Goal: Task Accomplishment & Management: Complete application form

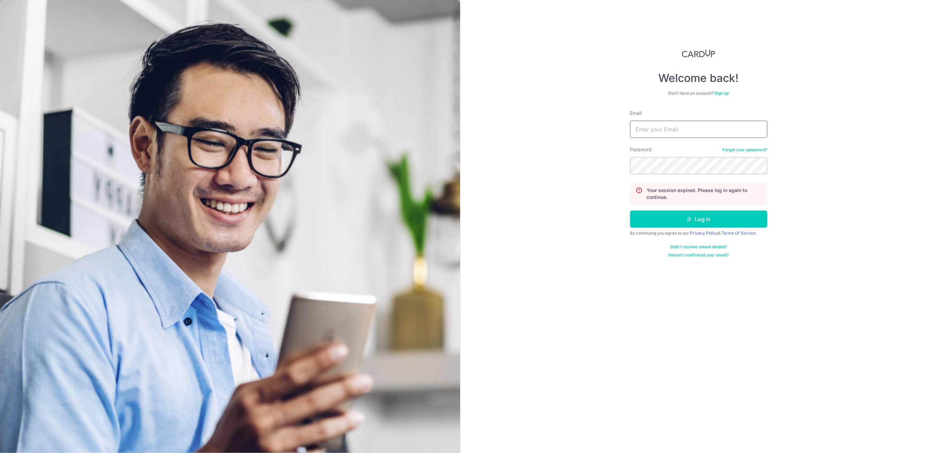
click at [745, 132] on input "Email" at bounding box center [698, 129] width 137 height 17
type input "[EMAIL_ADDRESS][DOMAIN_NAME]"
click at [724, 219] on button "Log in" at bounding box center [698, 219] width 137 height 17
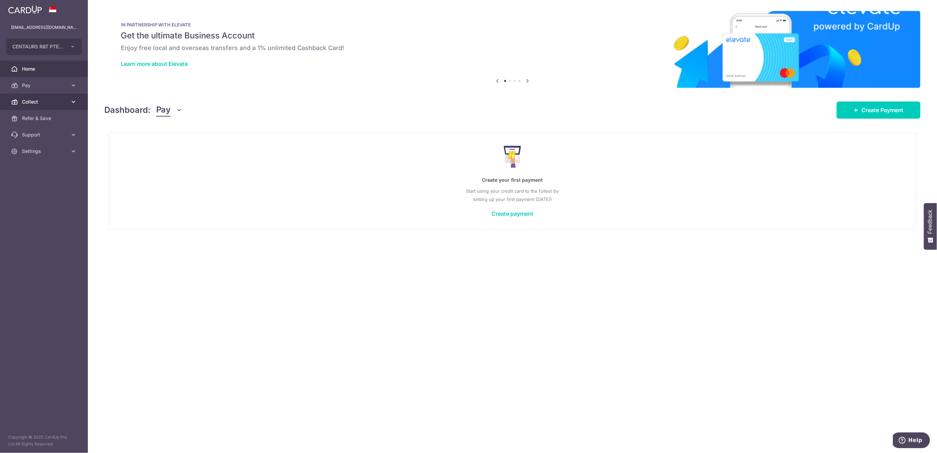
click at [36, 103] on span "Collect" at bounding box center [44, 101] width 45 height 7
click at [38, 154] on span "Payment Requests" at bounding box center [44, 151] width 45 height 7
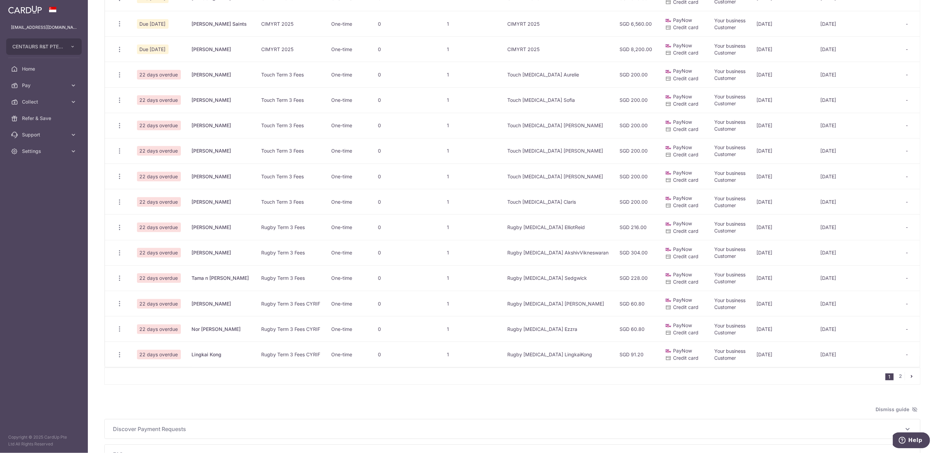
scroll to position [275, 0]
click at [896, 380] on link "2" at bounding box center [900, 375] width 8 height 8
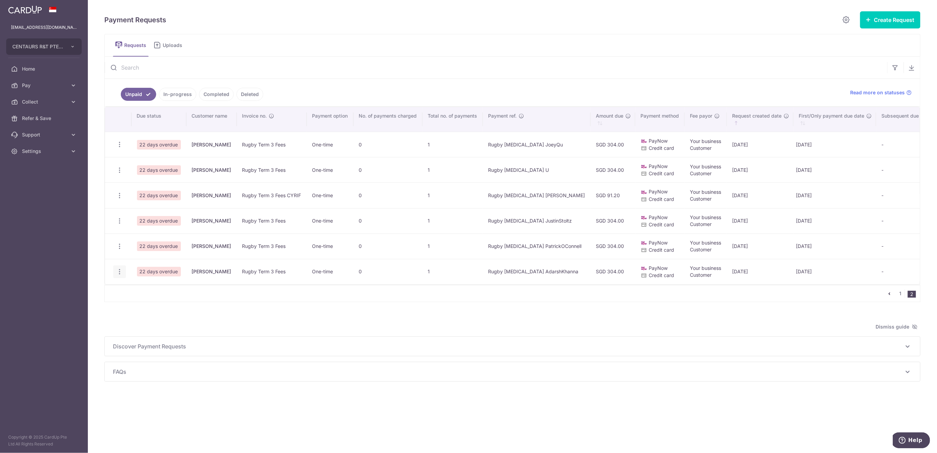
click at [117, 271] on icon "button" at bounding box center [119, 271] width 7 height 7
click at [150, 322] on span "Share Request" at bounding box center [154, 324] width 43 height 8
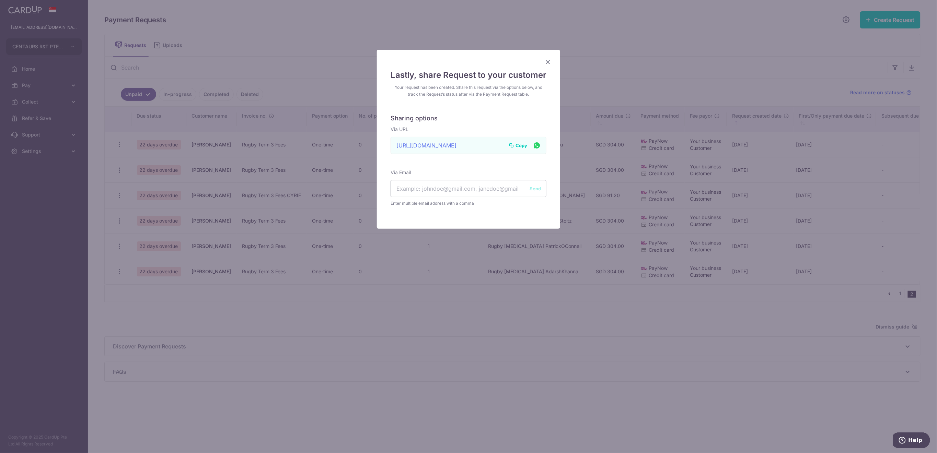
click at [517, 143] on span "Copy" at bounding box center [521, 145] width 12 height 7
click at [411, 192] on input "text" at bounding box center [469, 188] width 156 height 17
paste input "amritamohankhanna@gmail.com"
type input "amritamohankhanna@gmail.com"
click at [531, 186] on button "Send" at bounding box center [535, 188] width 11 height 7
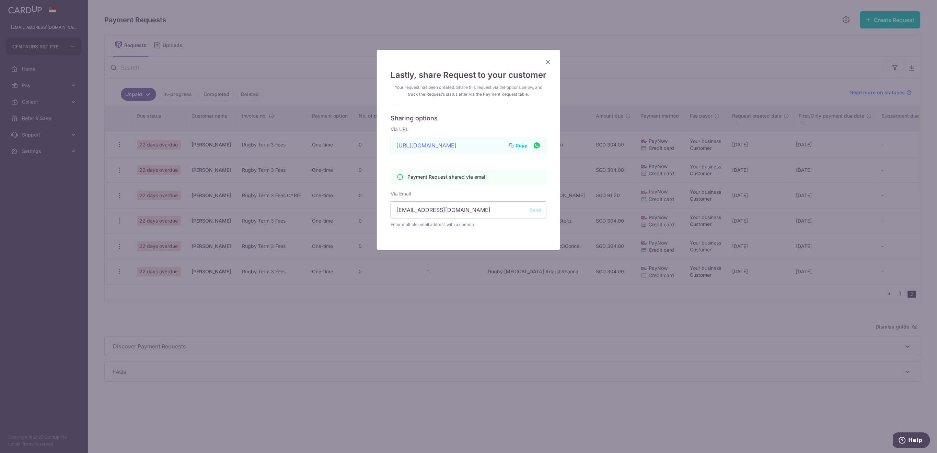
click at [545, 63] on icon "Close" at bounding box center [548, 62] width 8 height 9
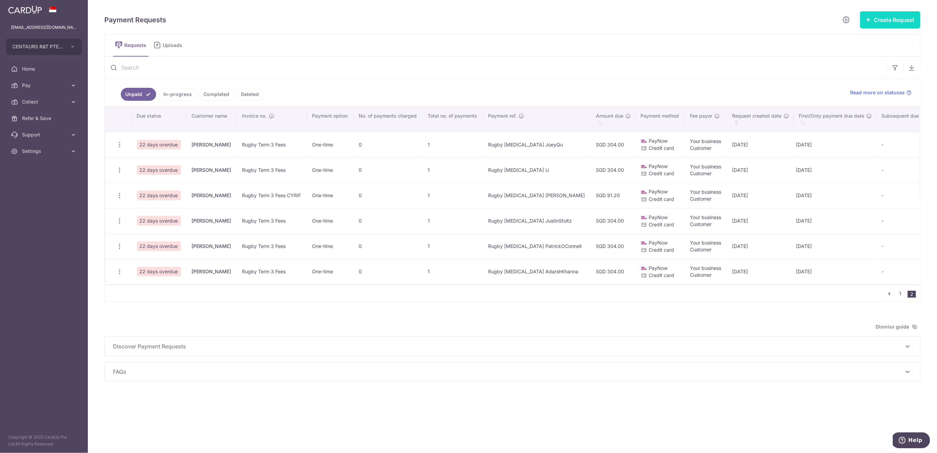
click at [874, 20] on button "Create Request" at bounding box center [890, 19] width 60 height 17
click at [872, 39] on span "Single Request" at bounding box center [879, 41] width 71 height 8
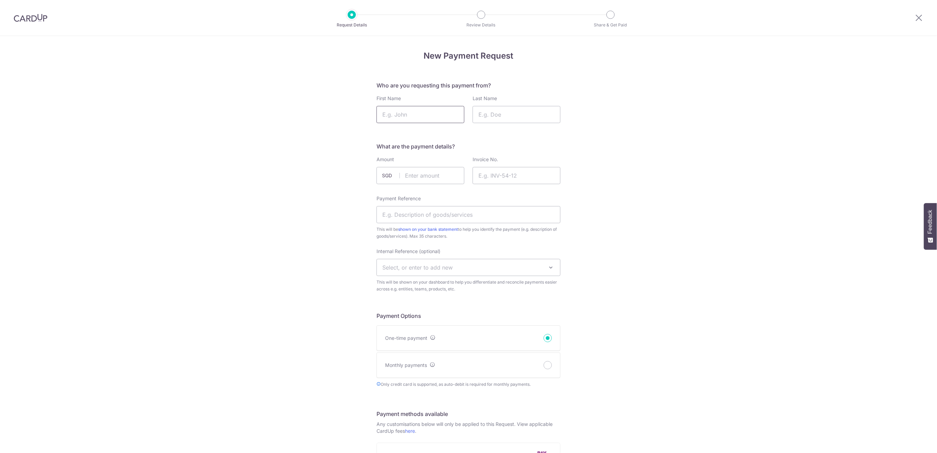
click at [438, 115] on input "First Name" at bounding box center [420, 114] width 88 height 17
drag, startPoint x: 419, startPoint y: 117, endPoint x: 350, endPoint y: 121, distance: 69.1
click at [350, 121] on div "New Payment Request Who are you requesting this payment from? First Name Navesh…" at bounding box center [468, 405] width 937 height 739
type input "Azfar Azhar"
click at [511, 116] on input "Last Name" at bounding box center [517, 114] width 88 height 17
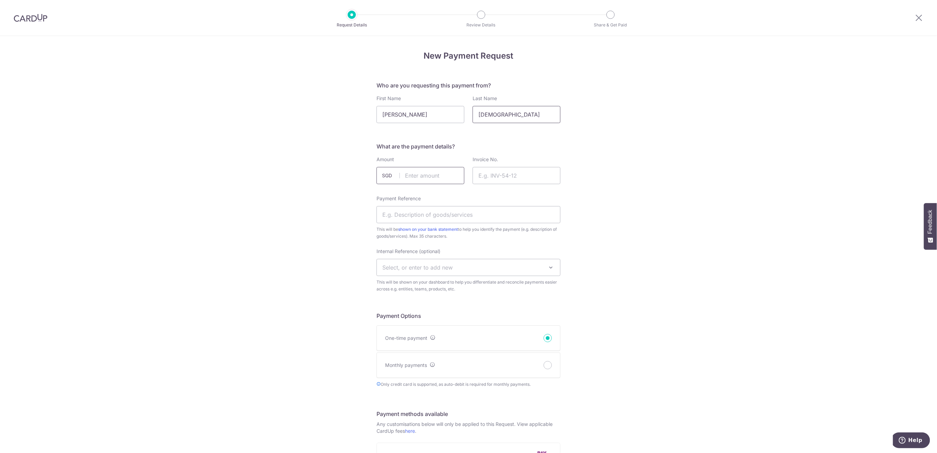
type input "Mahdi"
click at [432, 174] on input "text" at bounding box center [420, 175] width 88 height 17
type input "174.80"
click at [512, 174] on input "Invoice No." at bounding box center [517, 175] width 88 height 17
type input "Rugby Term 3 2025"
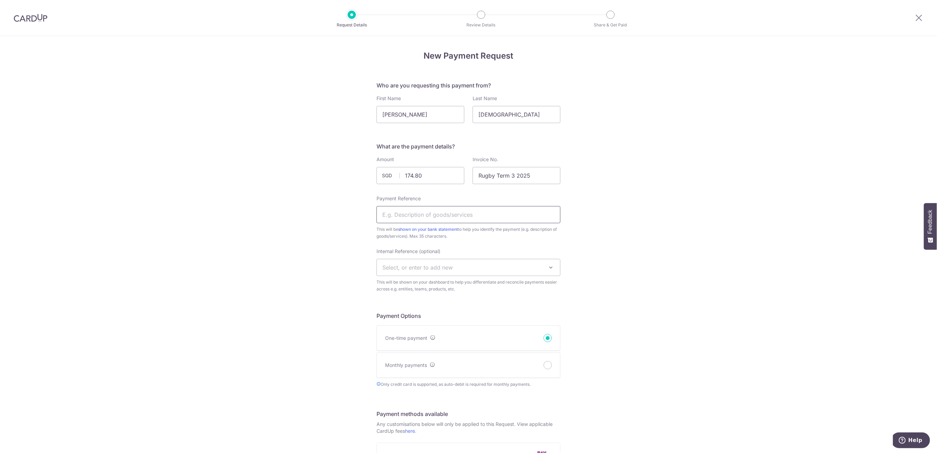
click at [440, 212] on input "Payment Reference" at bounding box center [468, 214] width 184 height 17
type input "Rugby T3 Mahdi Navesh"
click at [472, 266] on span "Select, or enter to add new" at bounding box center [468, 267] width 183 height 16
type input "U12"
select select "u12"
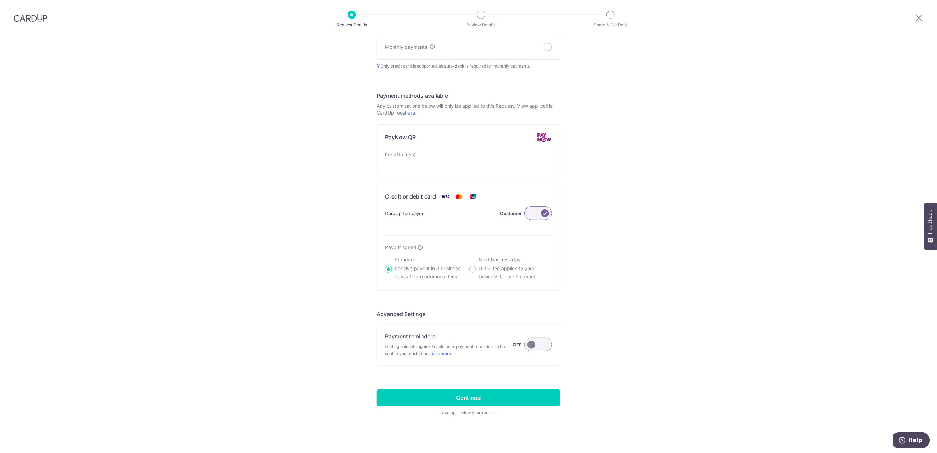
scroll to position [322, 0]
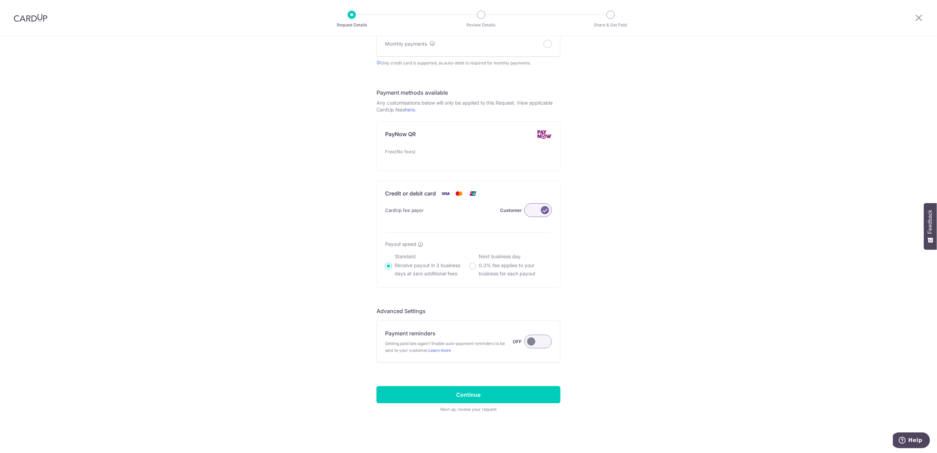
click at [545, 342] on label at bounding box center [537, 342] width 27 height 14
click at [0, 0] on input "Payment reminders Getting paid late again? Enable auto-payment reminders to be …" at bounding box center [0, 0] width 0 height 0
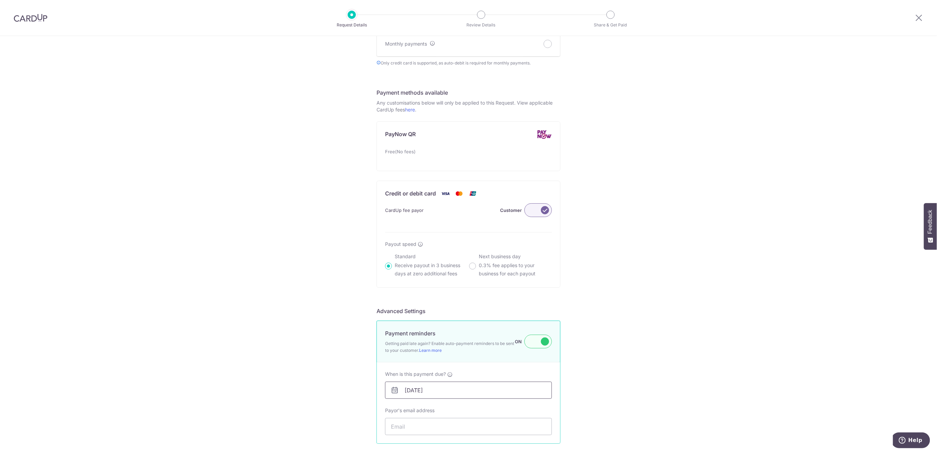
click at [516, 395] on input "05/09/2025" at bounding box center [468, 390] width 167 height 17
click at [453, 329] on link "11" at bounding box center [451, 330] width 11 height 11
type input "11/09/2025"
click at [452, 426] on input "Payor's email address" at bounding box center [468, 426] width 167 height 17
click at [454, 428] on input "Payor's email address" at bounding box center [468, 426] width 167 height 17
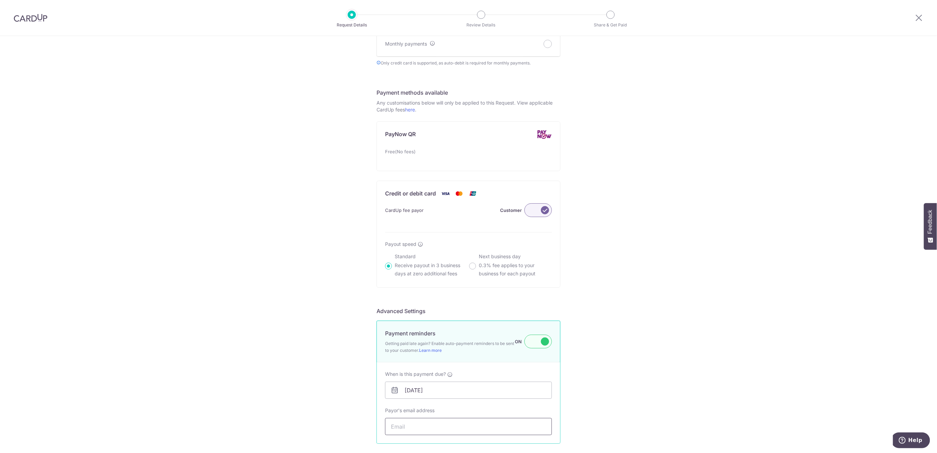
paste input "navesh72@gmail.com"
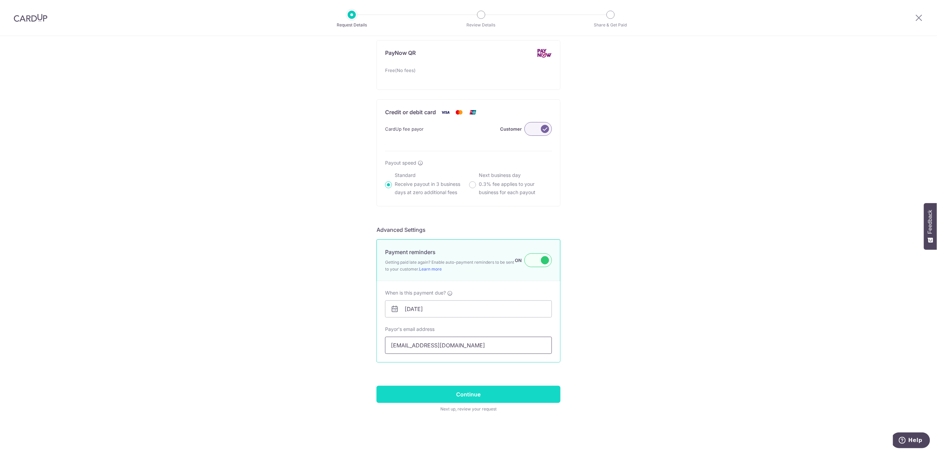
type input "navesh72@gmail.com"
click at [547, 395] on input "Continue" at bounding box center [468, 394] width 184 height 17
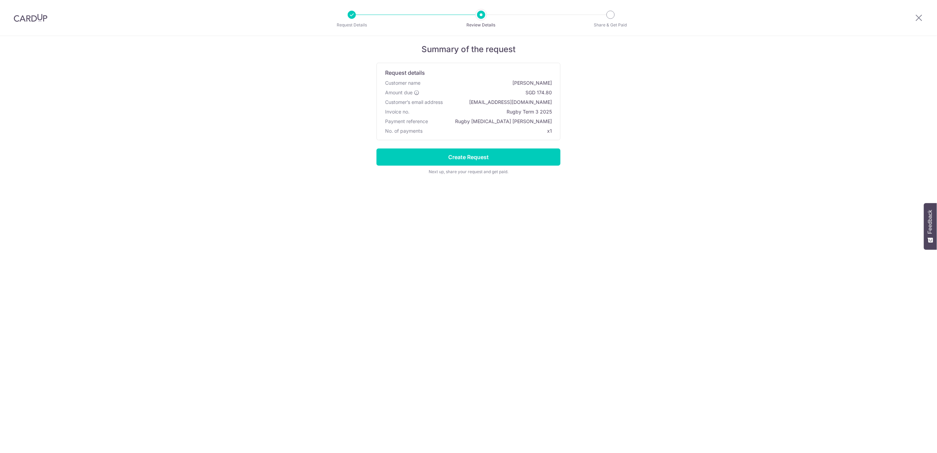
click at [506, 161] on input "Create Request" at bounding box center [468, 157] width 184 height 17
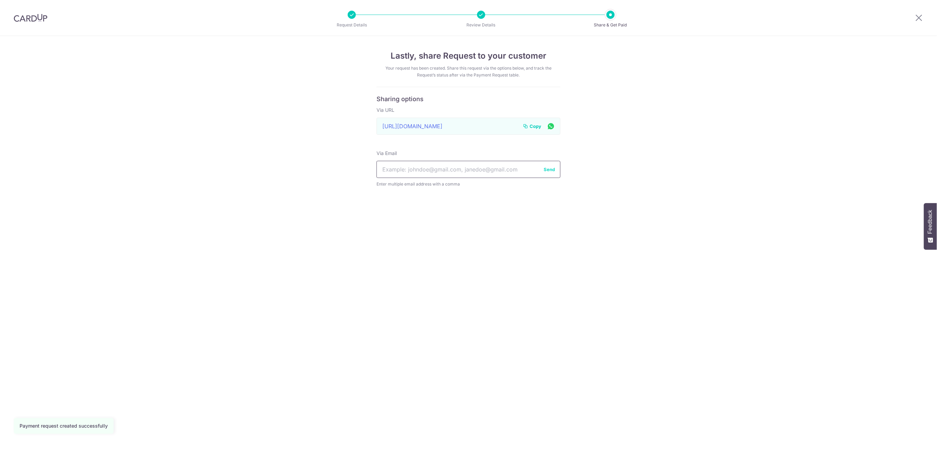
click at [493, 170] on input "text" at bounding box center [468, 169] width 184 height 17
paste input "[EMAIL_ADDRESS][DOMAIN_NAME]"
type input "[EMAIL_ADDRESS][DOMAIN_NAME]"
click at [547, 169] on button "Send" at bounding box center [549, 169] width 11 height 7
click at [917, 18] on icon at bounding box center [919, 17] width 8 height 9
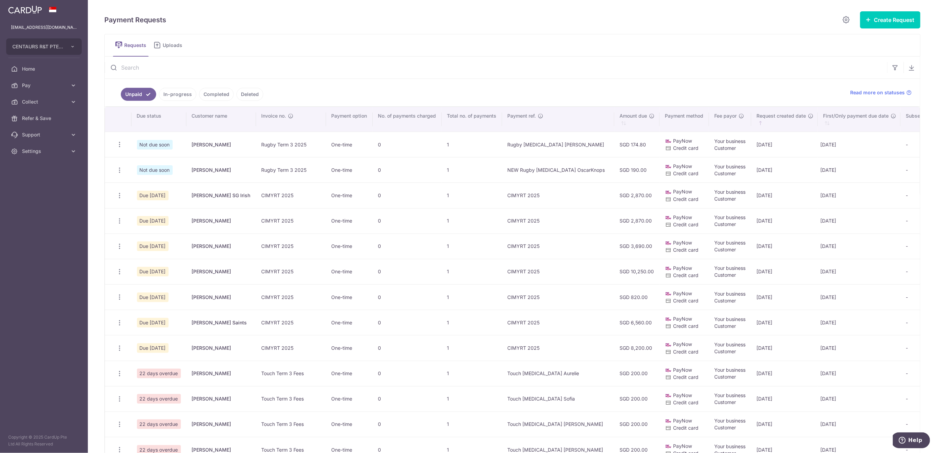
scroll to position [183, 0]
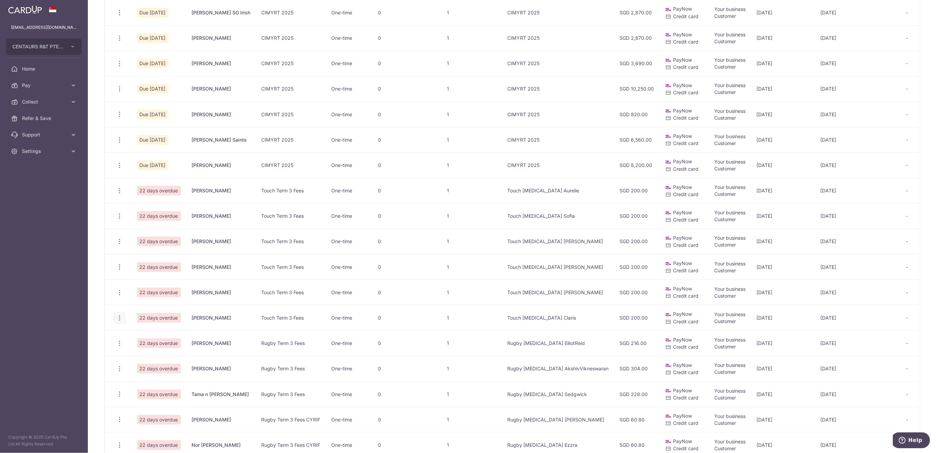
click at [118, 318] on icon "button" at bounding box center [119, 318] width 7 height 7
click at [151, 351] on span "Delete Request" at bounding box center [154, 353] width 43 height 8
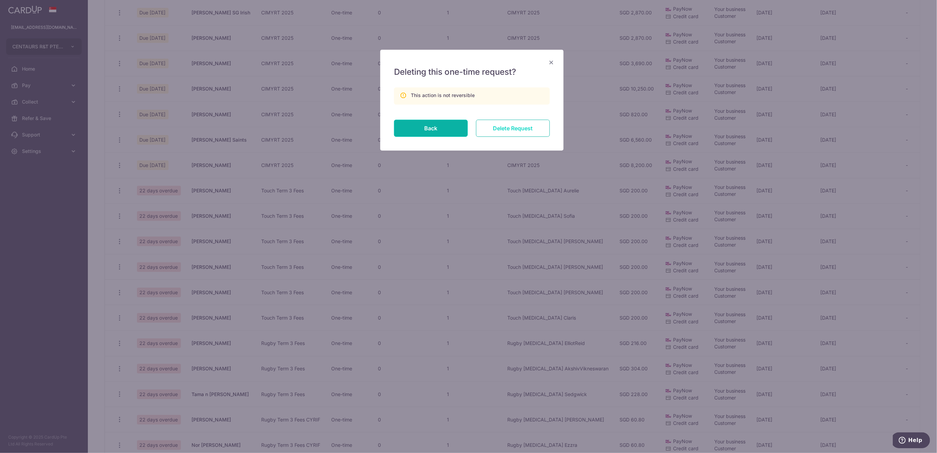
click at [507, 124] on input "Delete Request" at bounding box center [513, 128] width 74 height 17
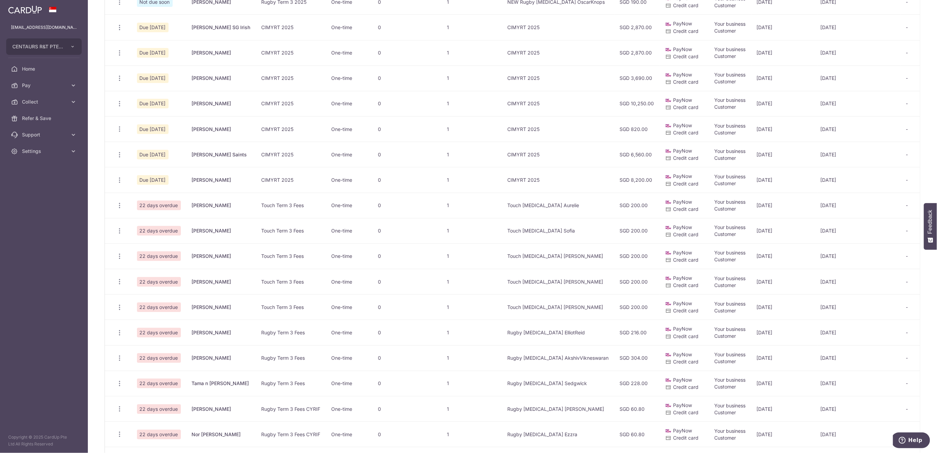
scroll to position [229, 0]
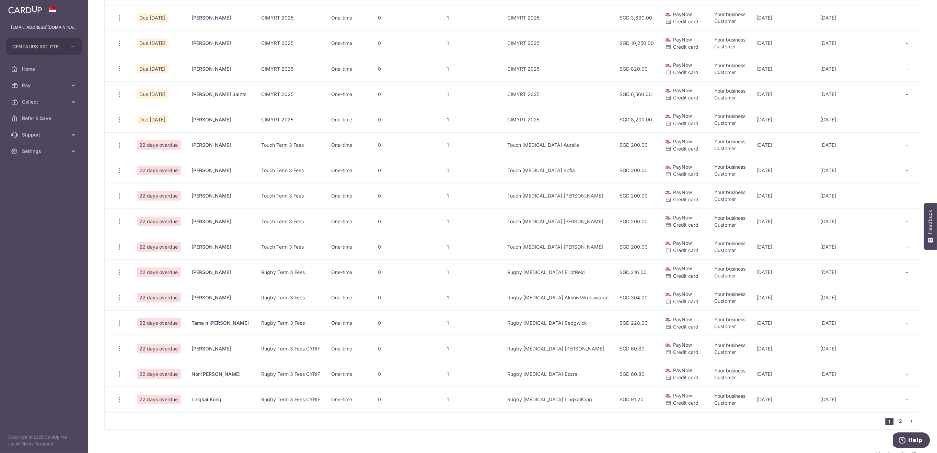
click at [896, 426] on link "2" at bounding box center [900, 421] width 8 height 8
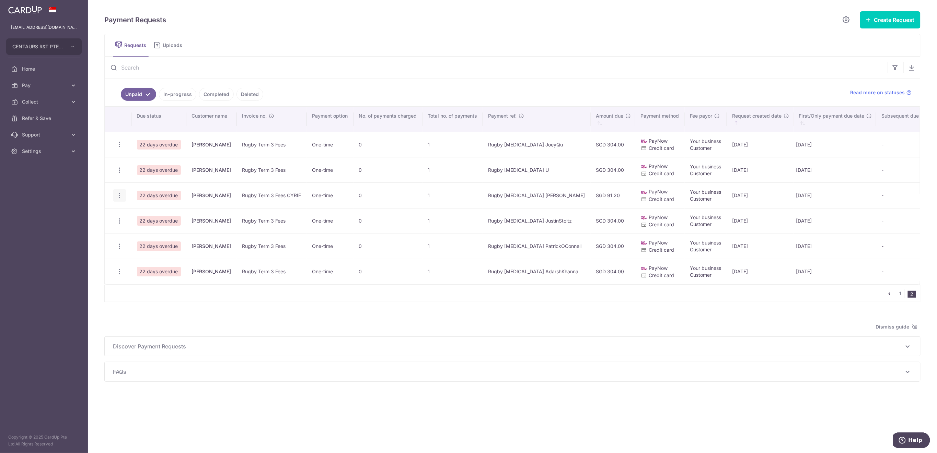
click at [119, 195] on icon "button" at bounding box center [119, 195] width 7 height 7
click at [149, 246] on span "Share Request" at bounding box center [154, 247] width 43 height 8
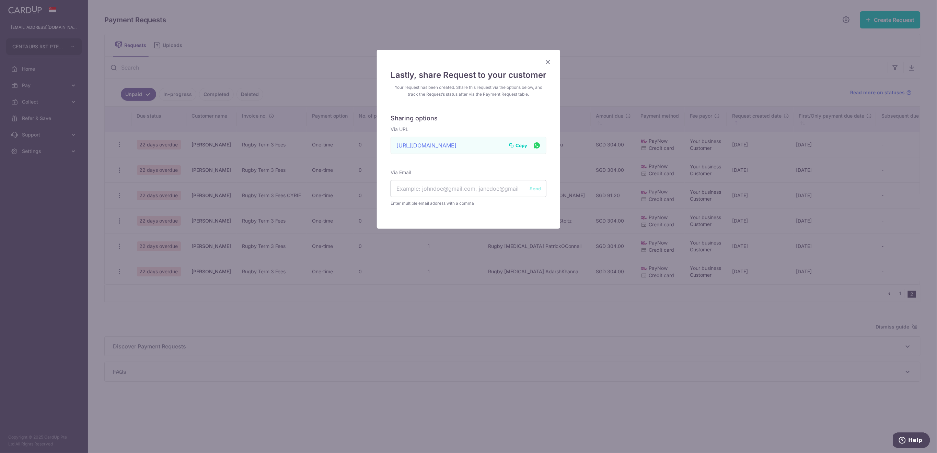
click at [517, 146] on span "Copy" at bounding box center [521, 145] width 12 height 7
click at [465, 188] on input "text" at bounding box center [469, 188] width 156 height 17
paste input "Supergz5045@gmail.Com"
type input "Supergz5045@gmail.Com"
click at [531, 188] on button "Send" at bounding box center [535, 188] width 11 height 7
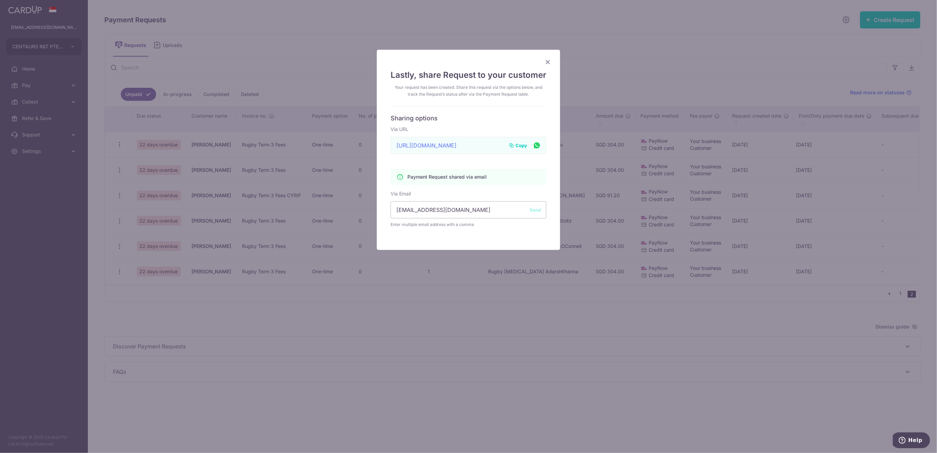
click at [546, 62] on icon "Close" at bounding box center [548, 62] width 8 height 9
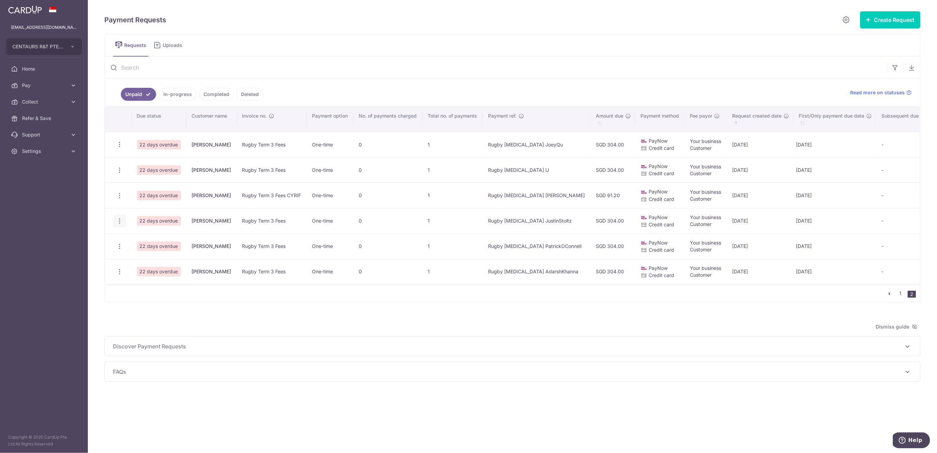
click at [118, 221] on icon "button" at bounding box center [119, 221] width 7 height 7
click at [149, 275] on span "Share Request" at bounding box center [154, 273] width 43 height 8
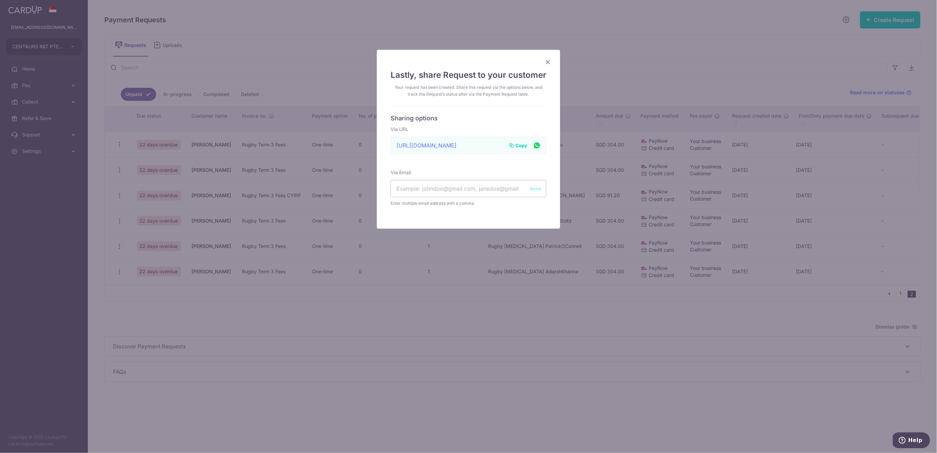
click at [516, 144] on span "Copy" at bounding box center [521, 145] width 12 height 7
click at [438, 190] on input "text" at bounding box center [469, 188] width 156 height 17
paste input "stoltz@singnet.com.sg domi.stoltz@gmail.com"
click at [453, 190] on input "stoltz@singnet.com.sg domi.stoltz@gmail.com" at bounding box center [469, 188] width 156 height 17
type input "stoltz@singnet.com.sg, domi.stoltz@gmail.com"
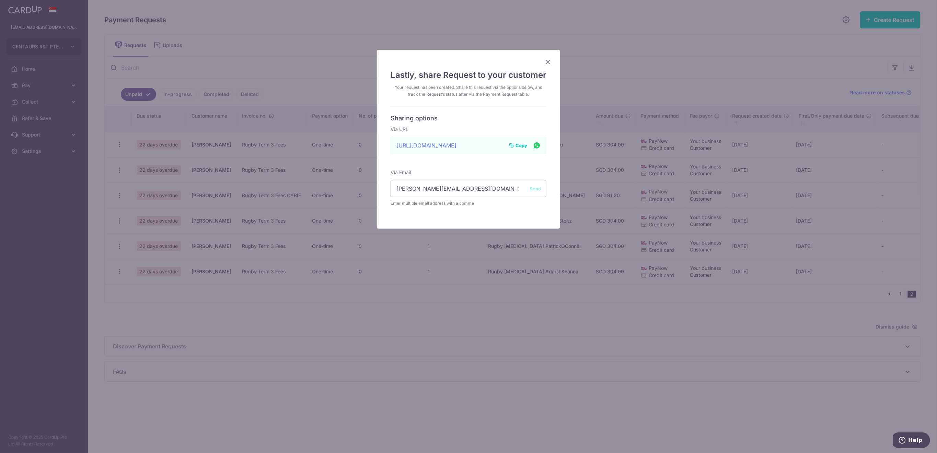
click at [533, 189] on button "Send" at bounding box center [535, 188] width 11 height 7
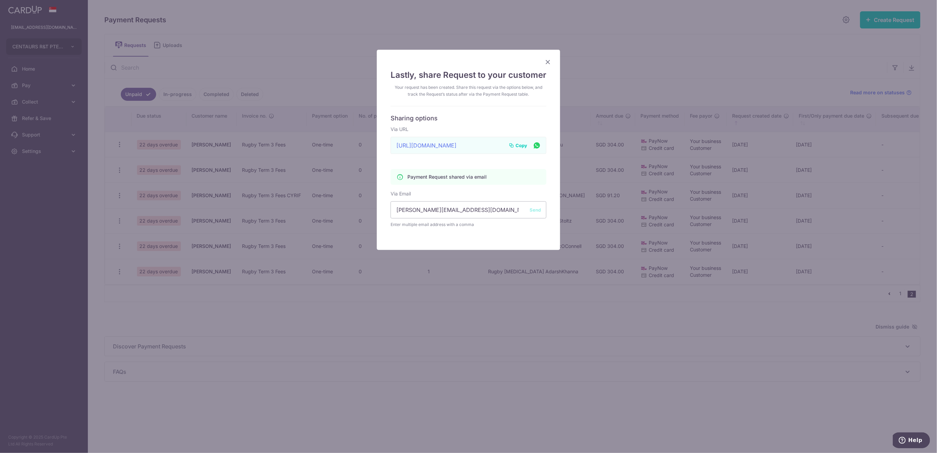
click at [544, 62] on icon "Close" at bounding box center [548, 62] width 8 height 9
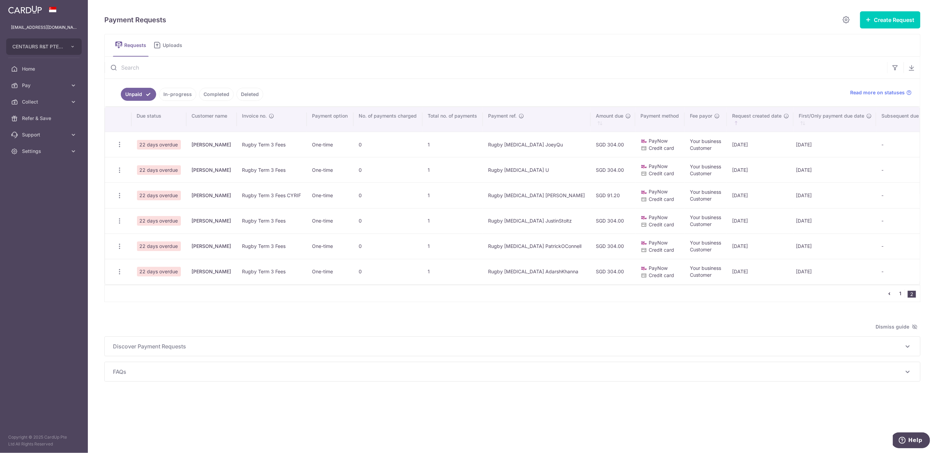
click at [901, 298] on link "1" at bounding box center [900, 294] width 8 height 8
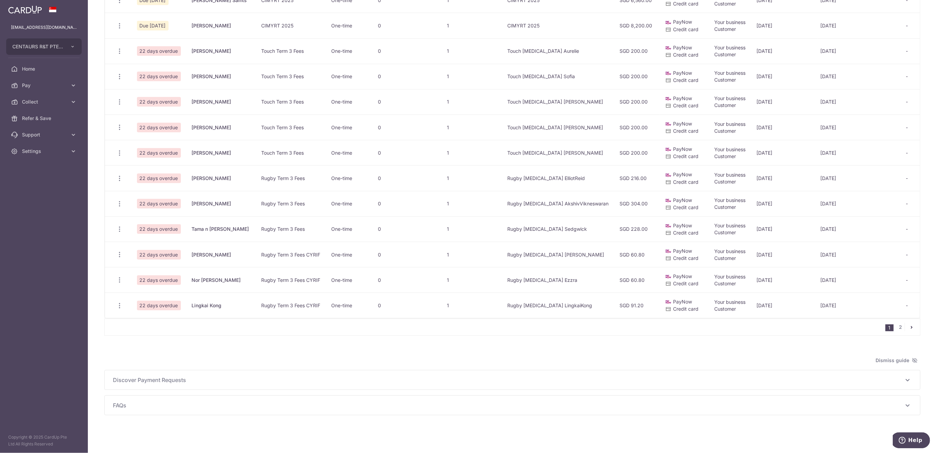
scroll to position [327, 0]
click at [121, 302] on icon "button" at bounding box center [119, 305] width 7 height 7
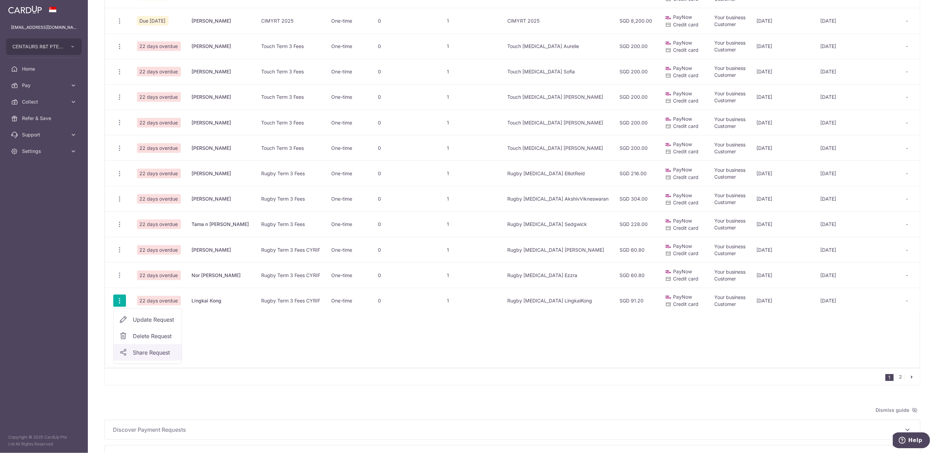
click at [159, 356] on span "Share Request" at bounding box center [154, 353] width 43 height 8
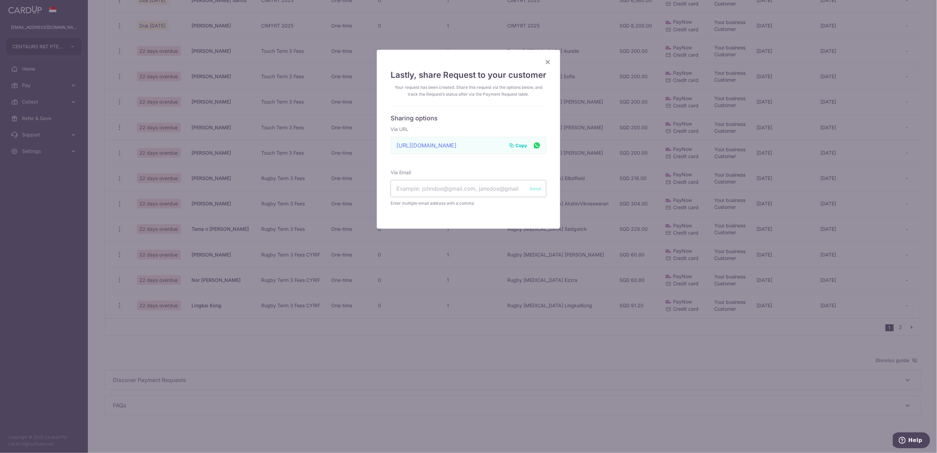
click at [518, 144] on span "Copy" at bounding box center [521, 145] width 12 height 7
click at [460, 191] on input "text" at bounding box center [469, 188] width 156 height 17
paste input "wenhao5470@gmail.com"
type input "wenhao5470@gmail.com"
click at [531, 188] on button "Send" at bounding box center [535, 188] width 11 height 7
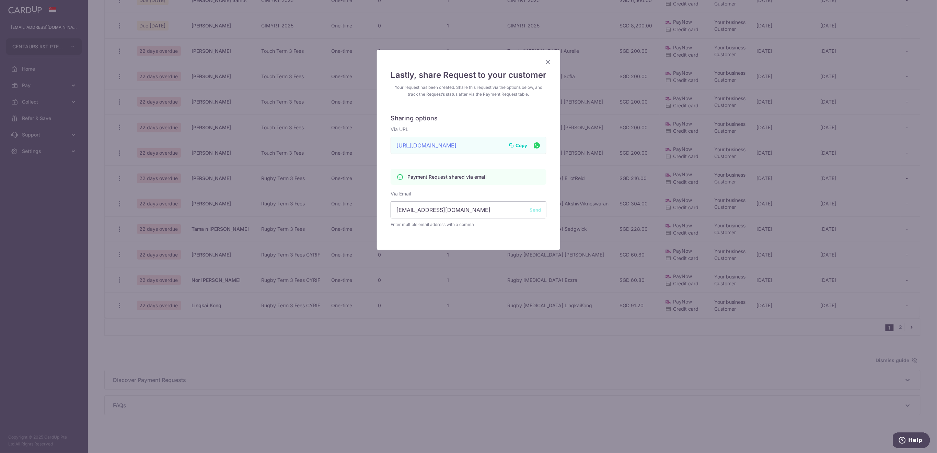
click at [546, 63] on icon "Close" at bounding box center [548, 62] width 8 height 9
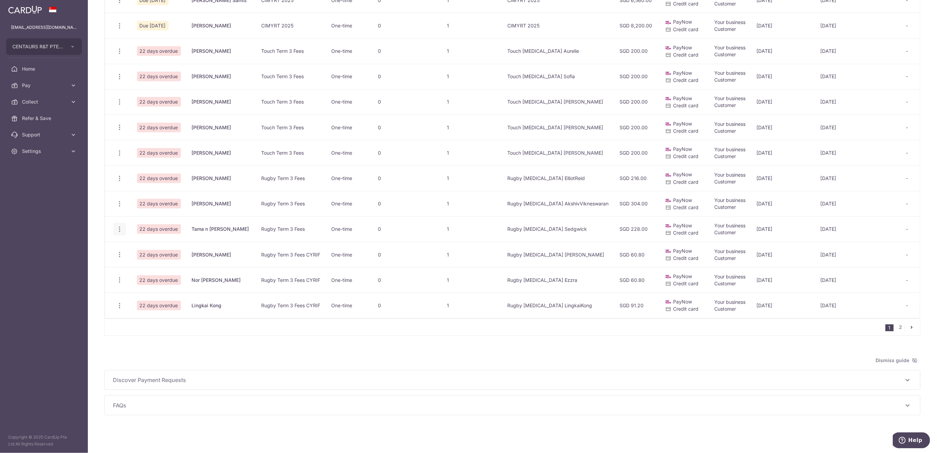
click at [118, 226] on icon "button" at bounding box center [119, 229] width 7 height 7
click at [160, 277] on span "Share Request" at bounding box center [154, 281] width 43 height 8
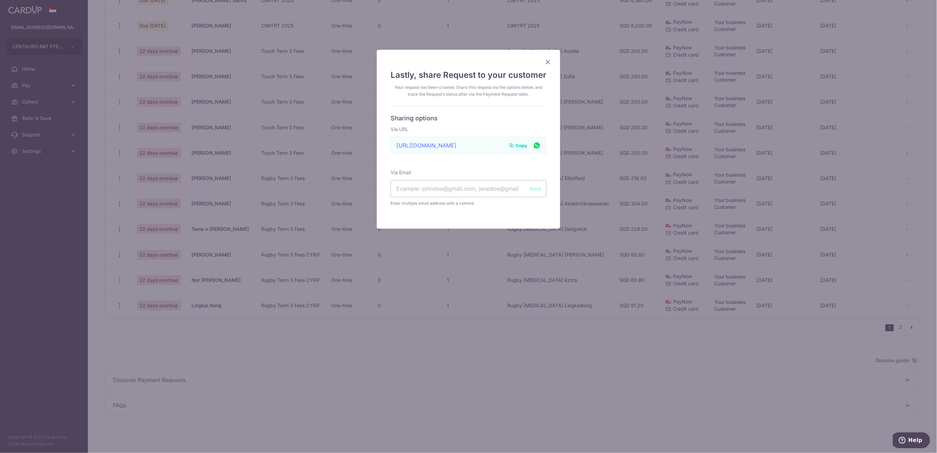
click at [518, 146] on span "Copy" at bounding box center [521, 145] width 12 height 7
click at [544, 64] on icon "Close" at bounding box center [548, 62] width 8 height 9
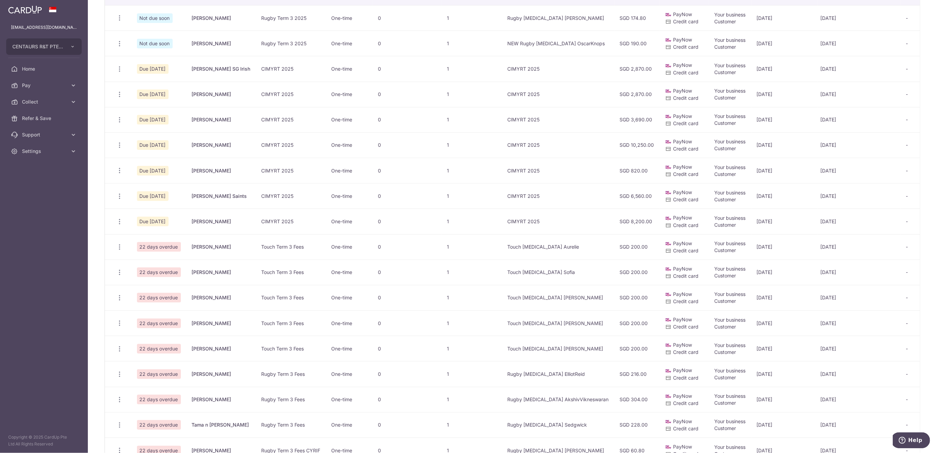
scroll to position [144, 0]
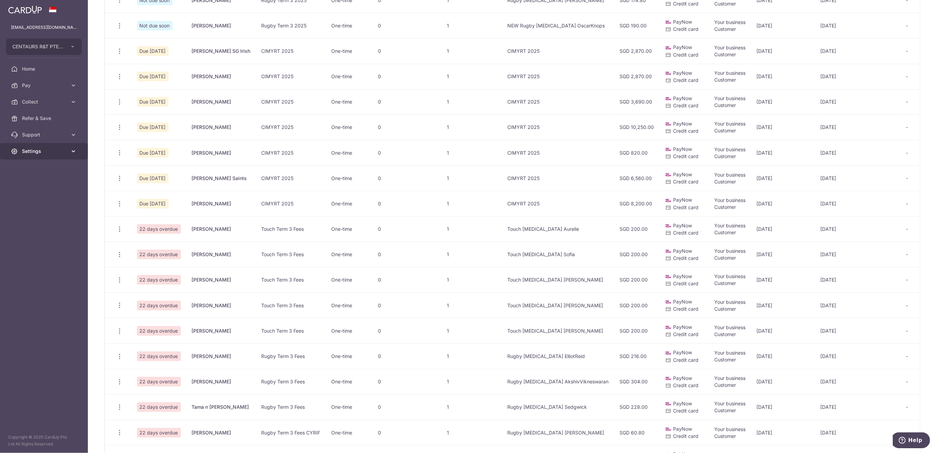
click at [70, 152] on icon at bounding box center [73, 151] width 7 height 7
click at [51, 184] on span "Logout" at bounding box center [44, 184] width 45 height 7
